Goal: Task Accomplishment & Management: Use online tool/utility

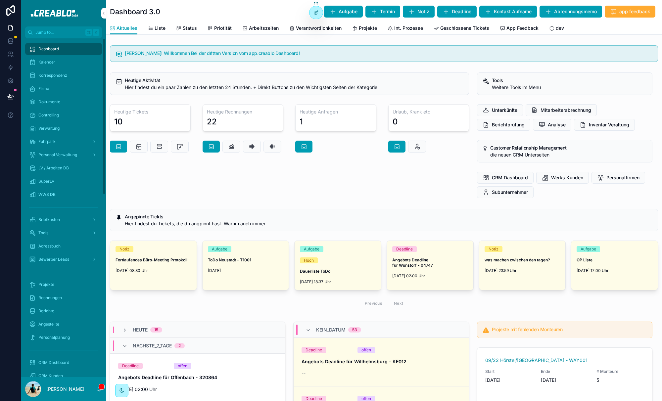
click at [52, 116] on span "Controlling" at bounding box center [48, 115] width 21 height 5
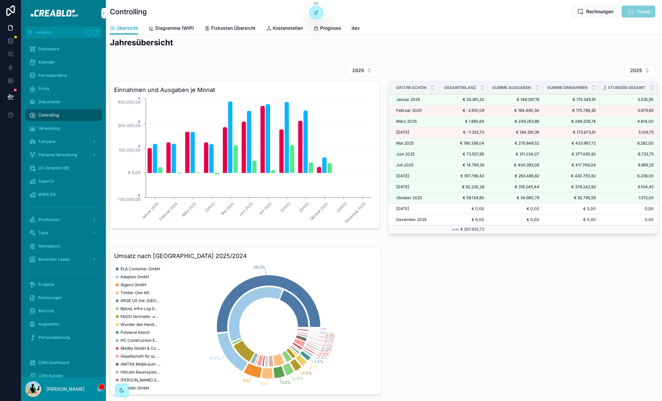
scroll to position [239, 0]
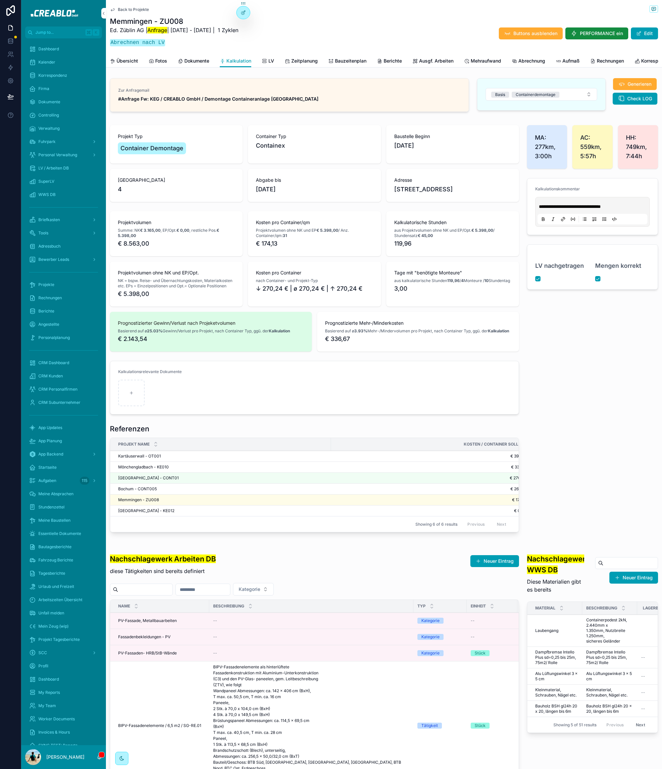
scroll to position [0, 607]
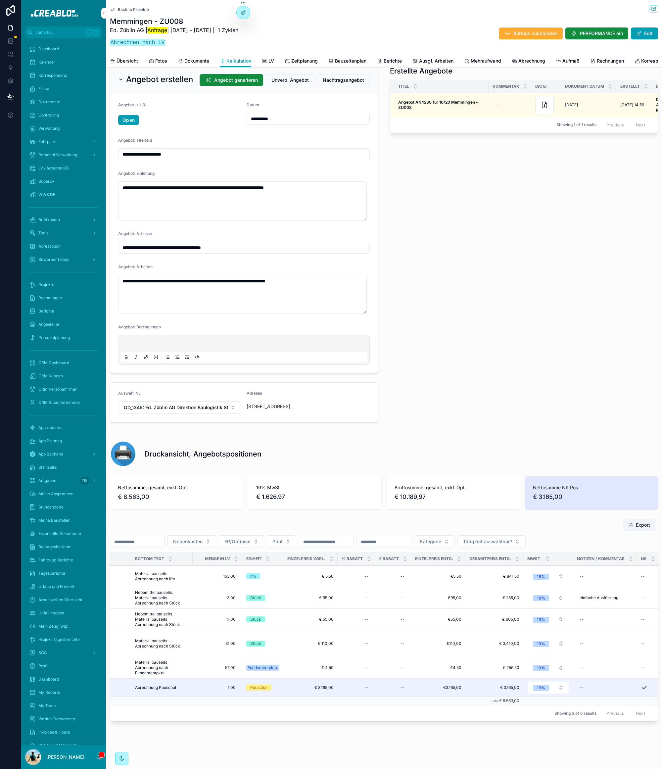
drag, startPoint x: 546, startPoint y: 186, endPoint x: 449, endPoint y: 244, distance: 113.3
click at [541, 193] on div "Erstellte Angebote Titel Kommentar Datei Dokument Datum Erstellt Doc ID Gesende…" at bounding box center [524, 219] width 276 height 313
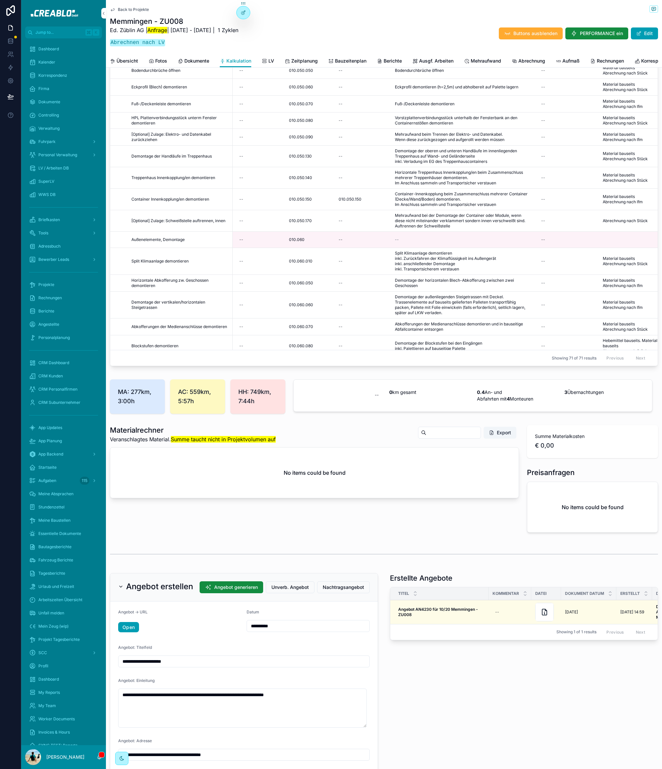
scroll to position [0, 0]
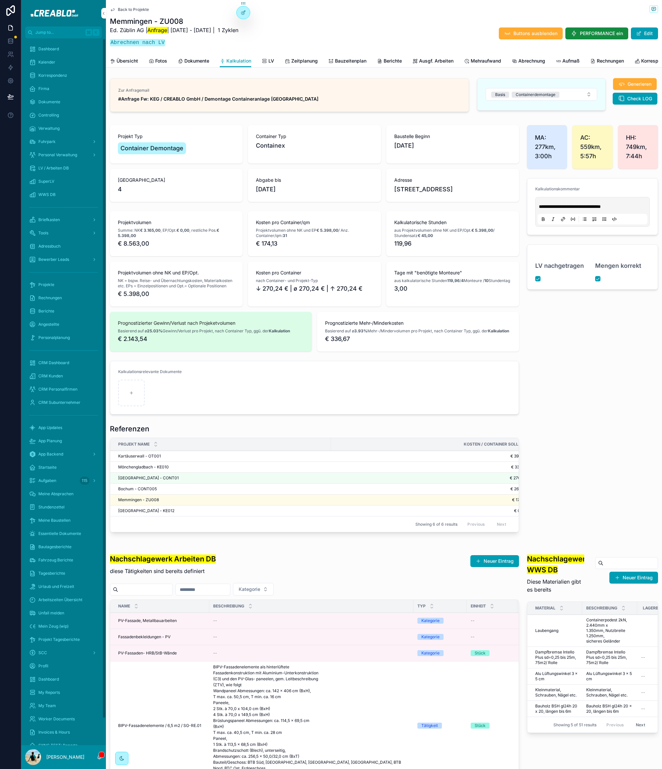
click at [59, 101] on span "Dokumente" at bounding box center [49, 101] width 22 height 5
click at [52, 116] on span "Controlling" at bounding box center [48, 115] width 21 height 5
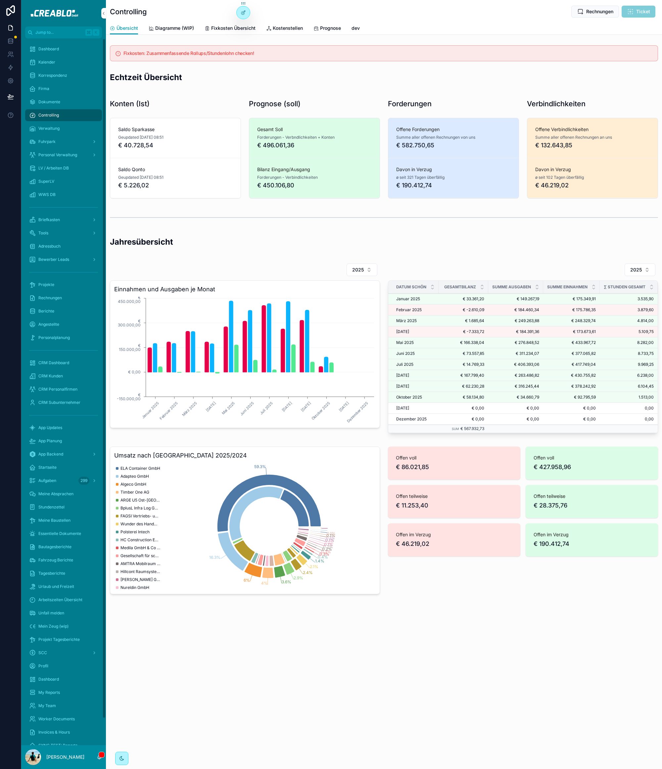
click at [62, 297] on span "Rechnungen" at bounding box center [50, 297] width 24 height 5
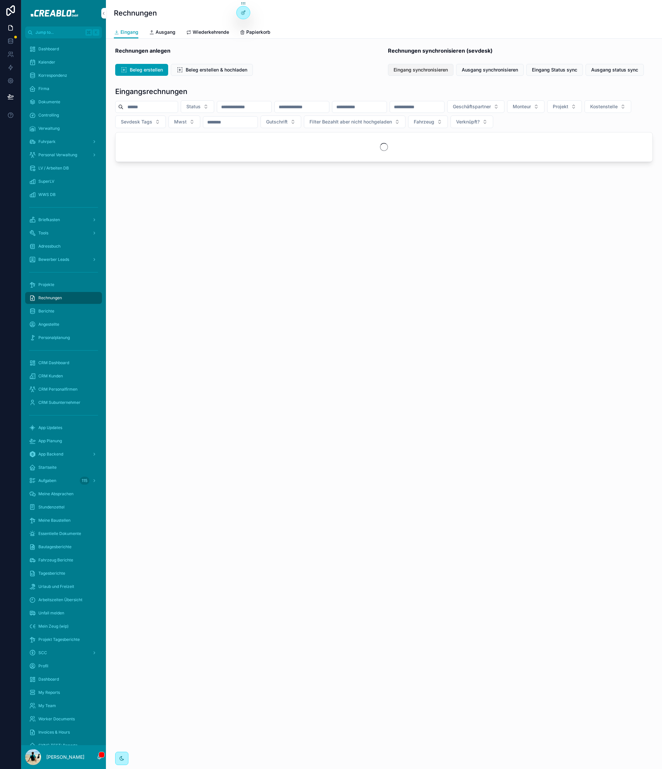
click at [449, 68] on button "Eingang synchronisieren" at bounding box center [421, 70] width 66 height 12
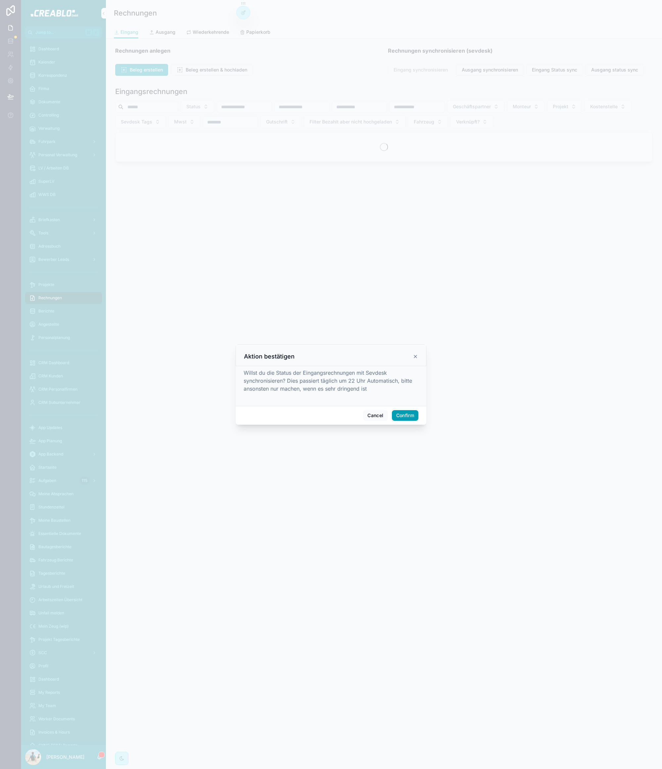
click at [405, 414] on button "Confirm" at bounding box center [405, 415] width 26 height 11
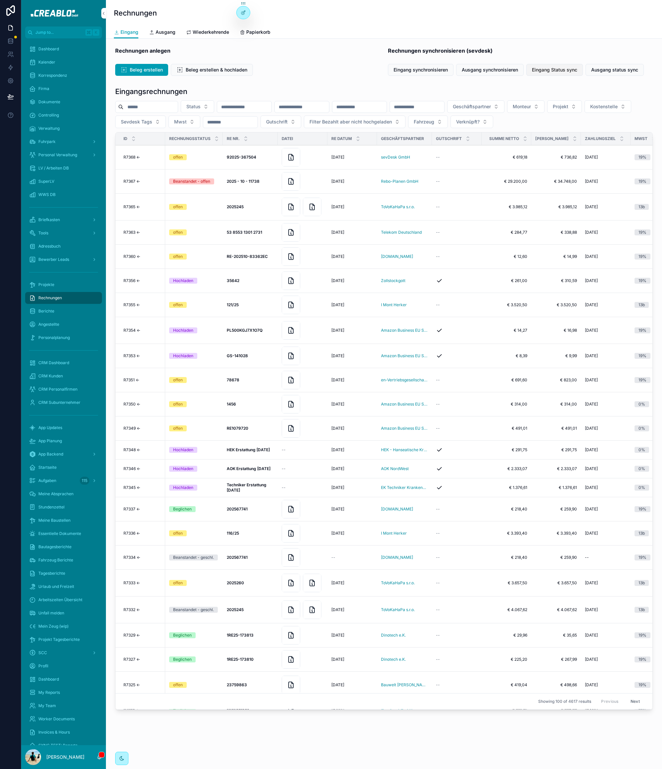
click at [565, 69] on span "Eingang Status sync" at bounding box center [554, 70] width 45 height 7
click at [50, 118] on div "Controlling" at bounding box center [63, 115] width 69 height 11
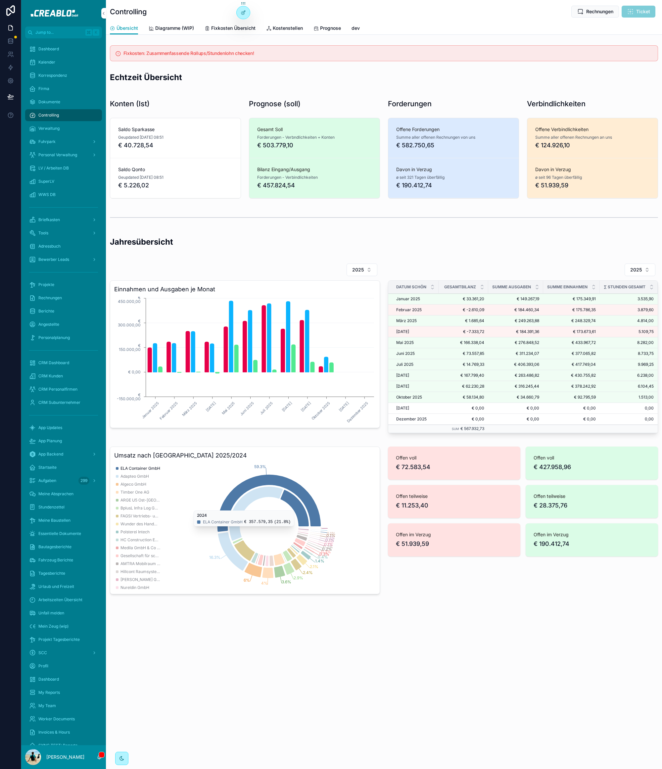
click at [137, 240] on h2 "Jahresübersicht" at bounding box center [384, 241] width 548 height 11
click at [193, 241] on h2 "Jahresübersicht" at bounding box center [384, 241] width 548 height 11
drag, startPoint x: 308, startPoint y: 636, endPoint x: 306, endPoint y: 617, distance: 19.4
click at [308, 632] on div "Controlling Rechnungen Ticket Übersicht Übersicht Diagramme (WIP) Fixkosten Übe…" at bounding box center [384, 320] width 556 height 640
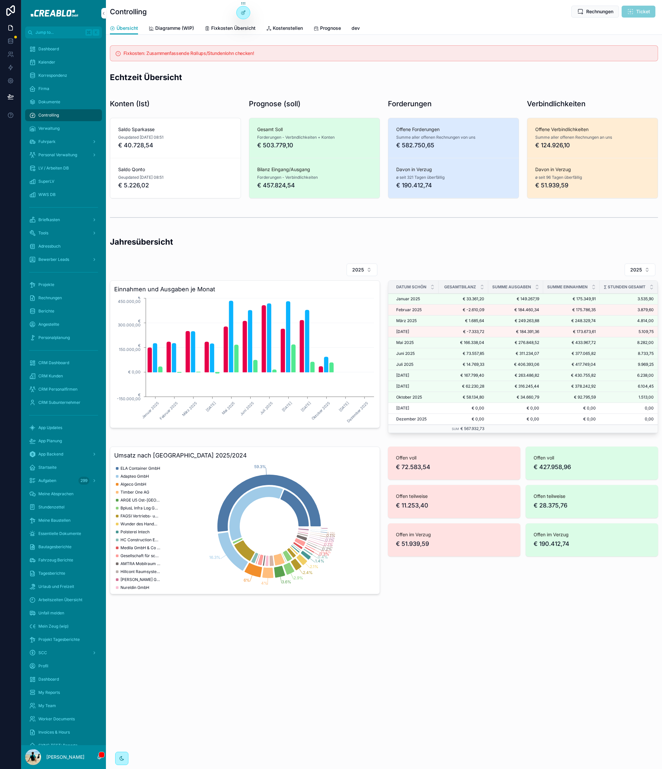
click at [372, 96] on div "Prognose (soll)" at bounding box center [314, 103] width 139 height 15
click at [60, 51] on div "Dashboard" at bounding box center [63, 49] width 69 height 11
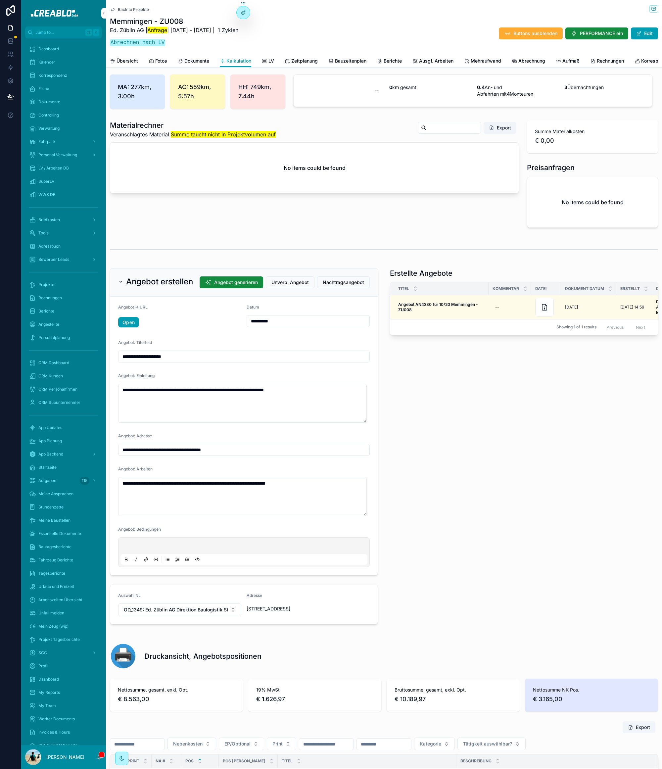
scroll to position [0, 675]
type input "**********"
